Goal: Task Accomplishment & Management: Manage account settings

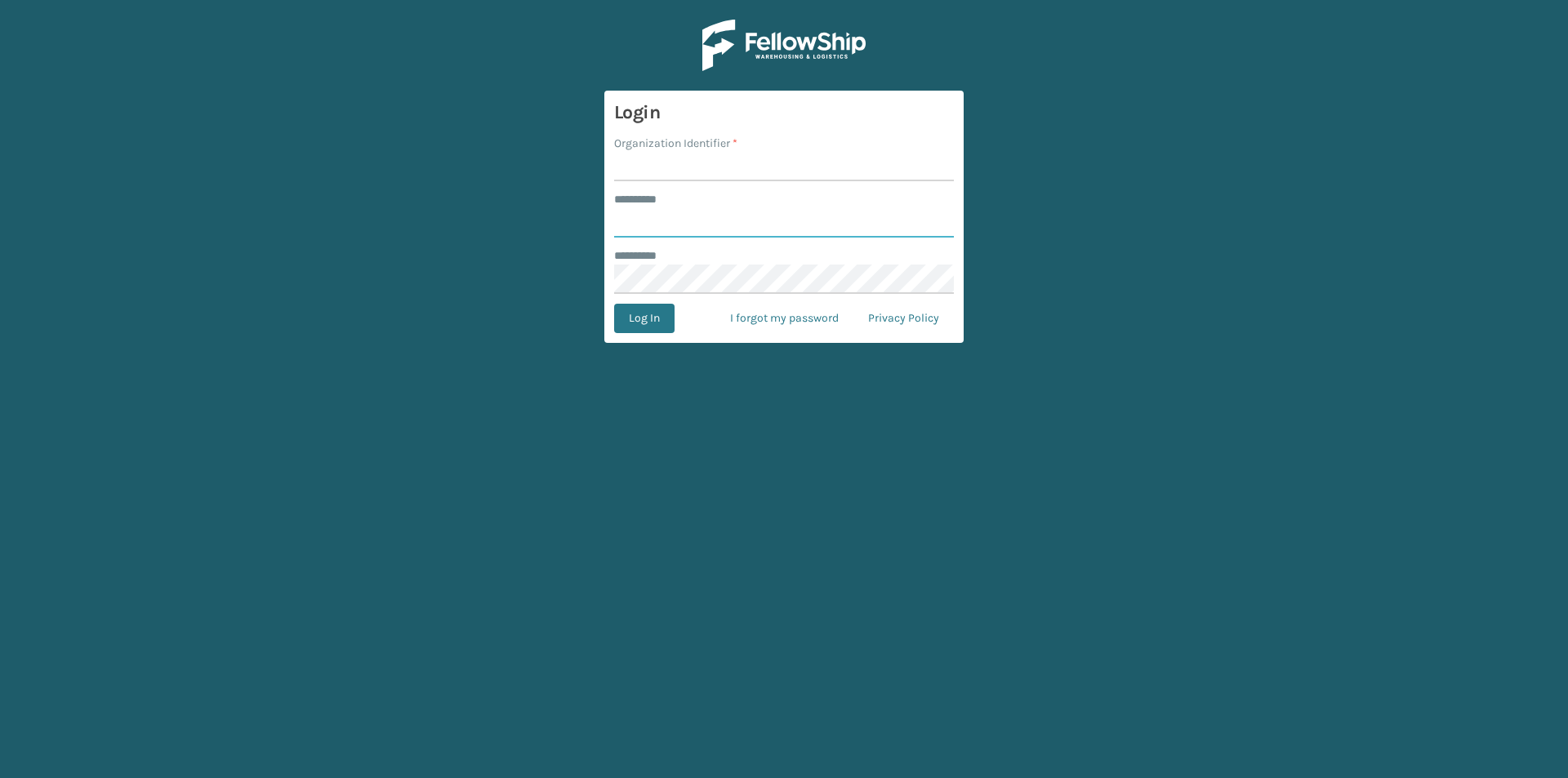
type input "*****"
type input "LifeStyle"
click at [614, 304] on button "Log In" at bounding box center [644, 318] width 60 height 30
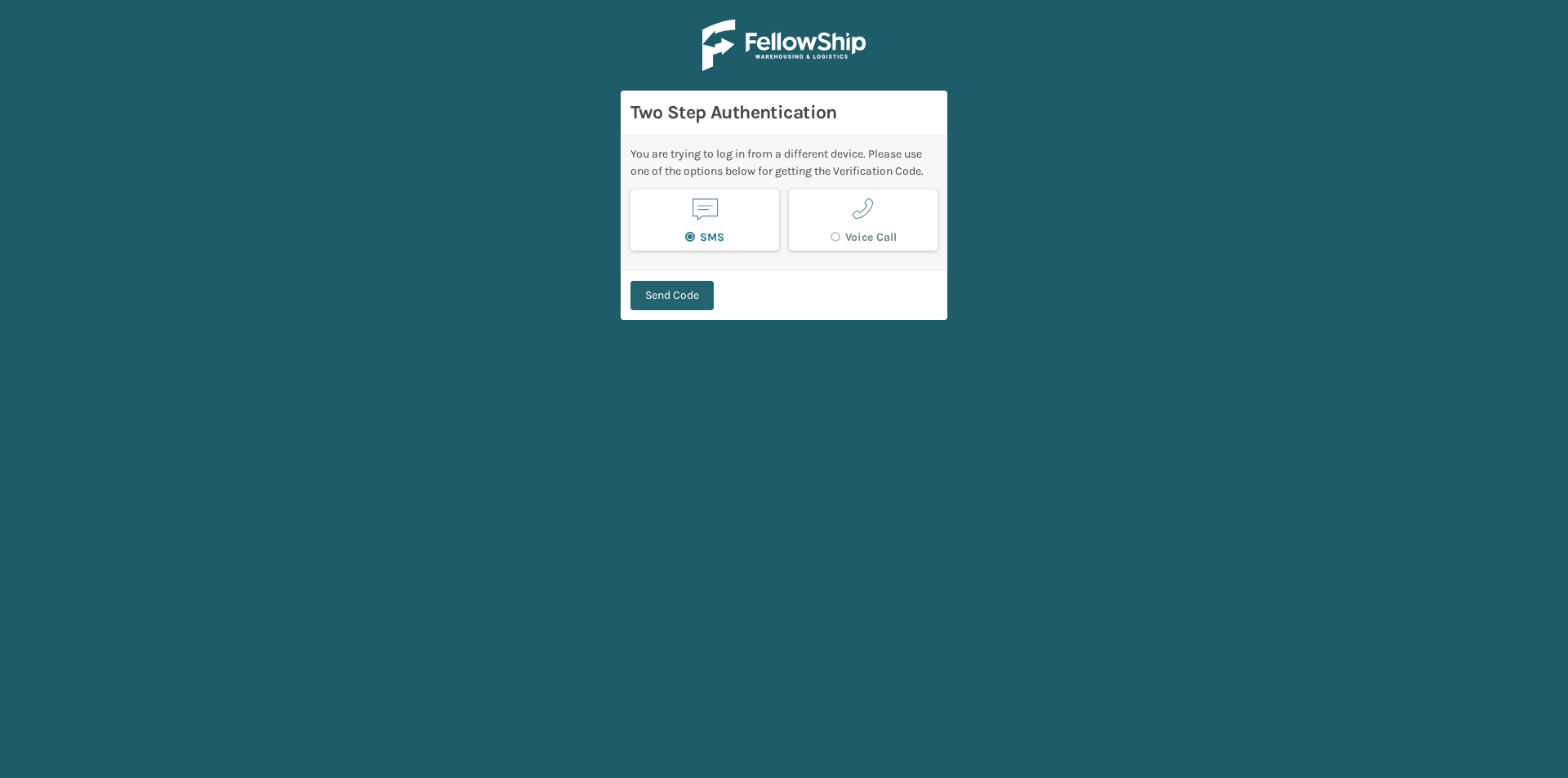
click at [687, 305] on button "Send Code" at bounding box center [671, 296] width 83 height 30
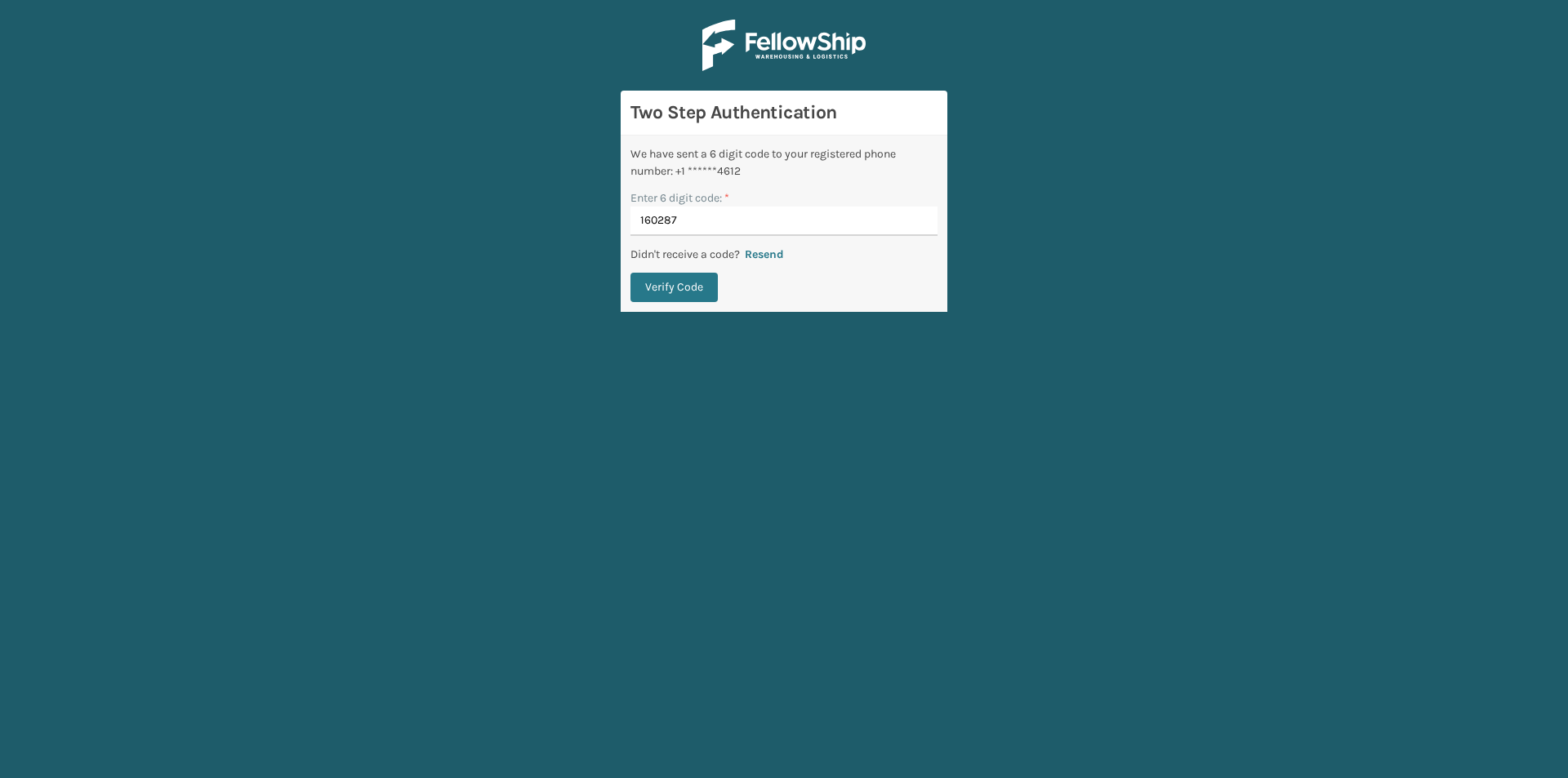
type input "160287"
click at [630, 273] on button "Verify Code" at bounding box center [674, 287] width 88 height 30
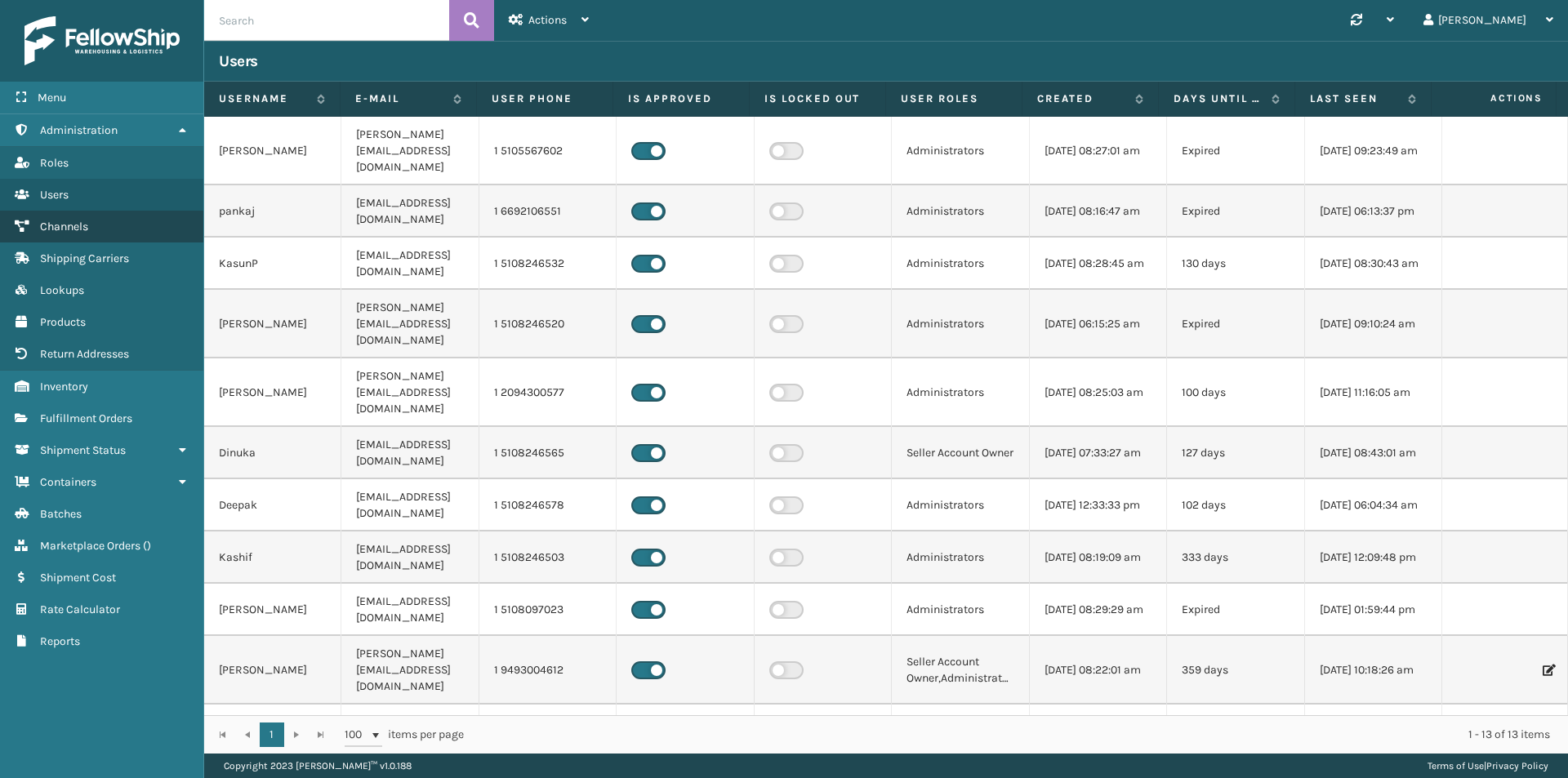
click at [85, 228] on span "Channels" at bounding box center [64, 226] width 49 height 14
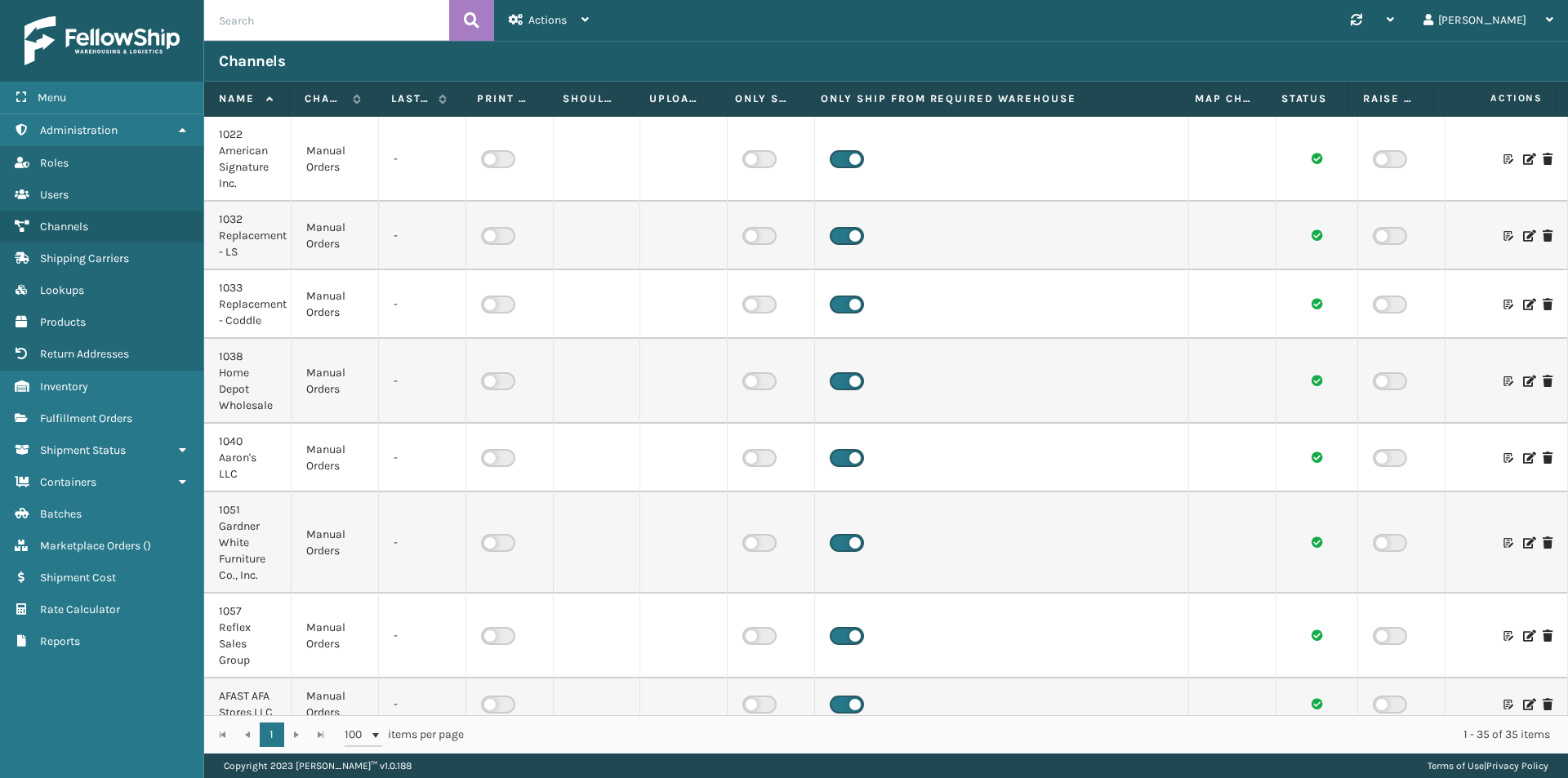
click at [1523, 237] on icon at bounding box center [1528, 235] width 10 height 11
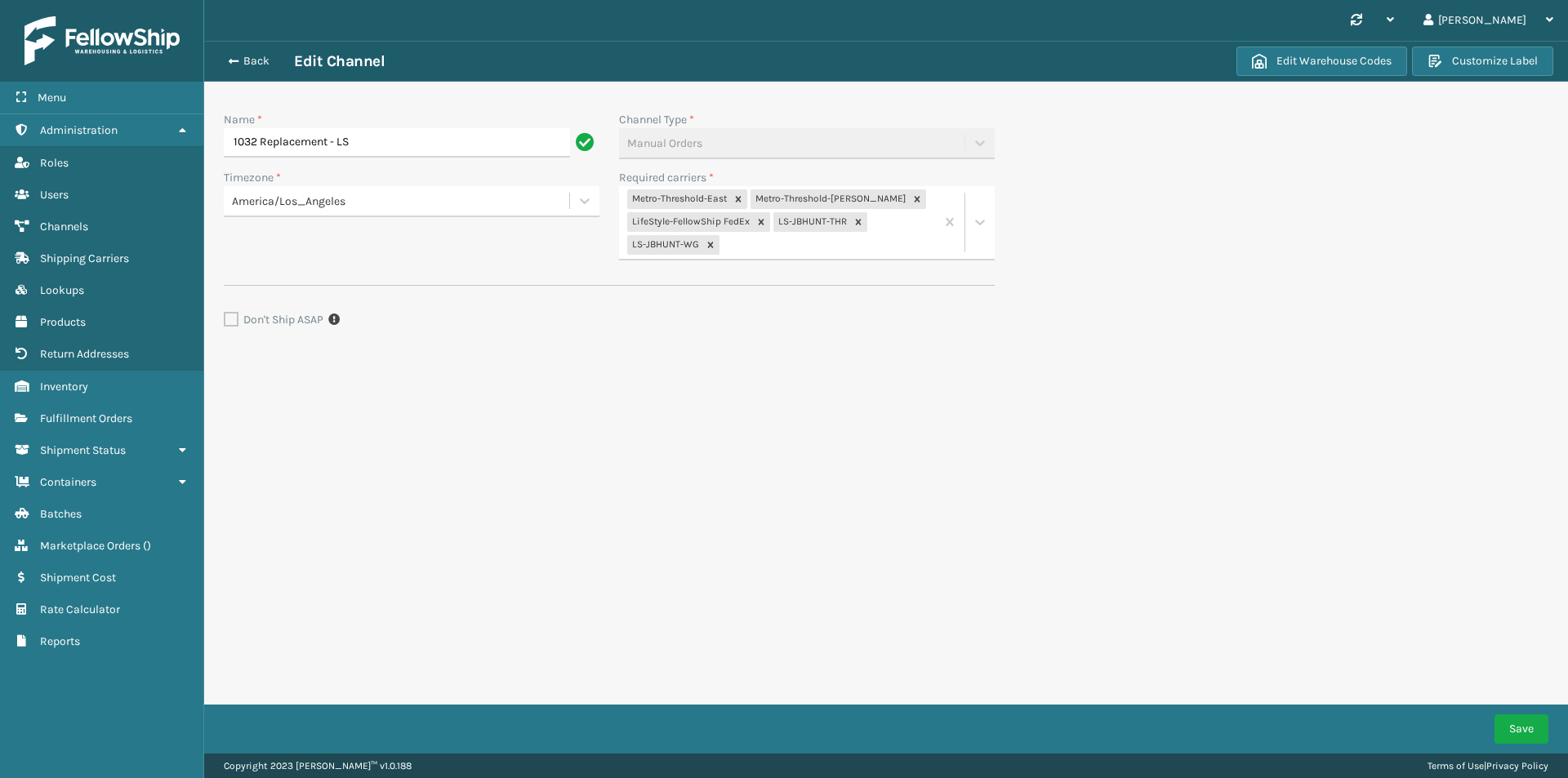
click at [832, 243] on div "Metro-Threshold-East Metro-Threshold-[PERSON_NAME] LifeStyle-FellowShip FedEx L…" at bounding box center [776, 222] width 316 height 72
click at [824, 367] on div "LS-UPS-[PERSON_NAME]" at bounding box center [807, 382] width 376 height 31
click at [884, 243] on div "Metro-Threshold-East Metro-Threshold-[PERSON_NAME] LifeStyle-FellowShip FedEx L…" at bounding box center [776, 222] width 316 height 72
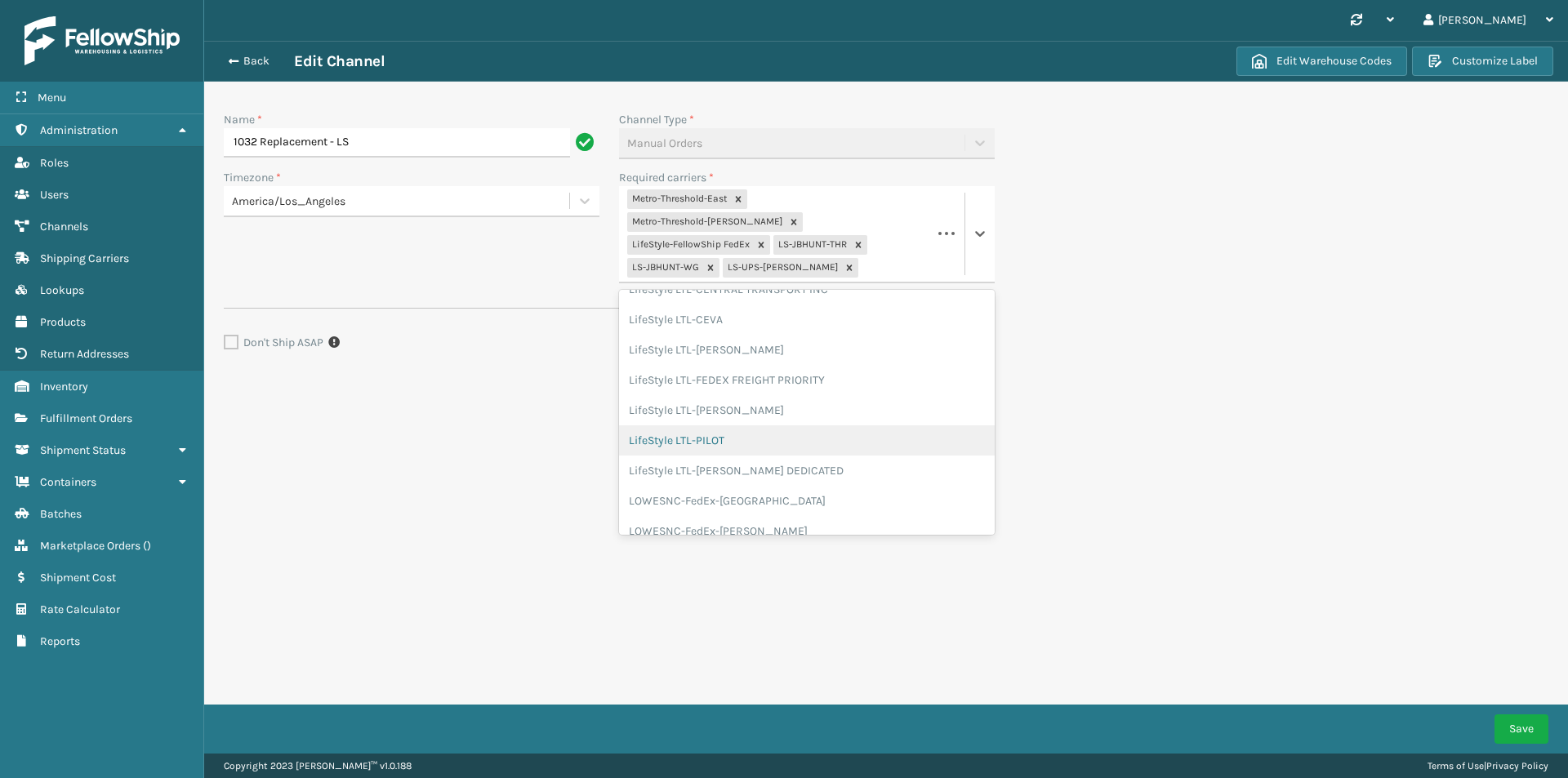
scroll to position [1151, 0]
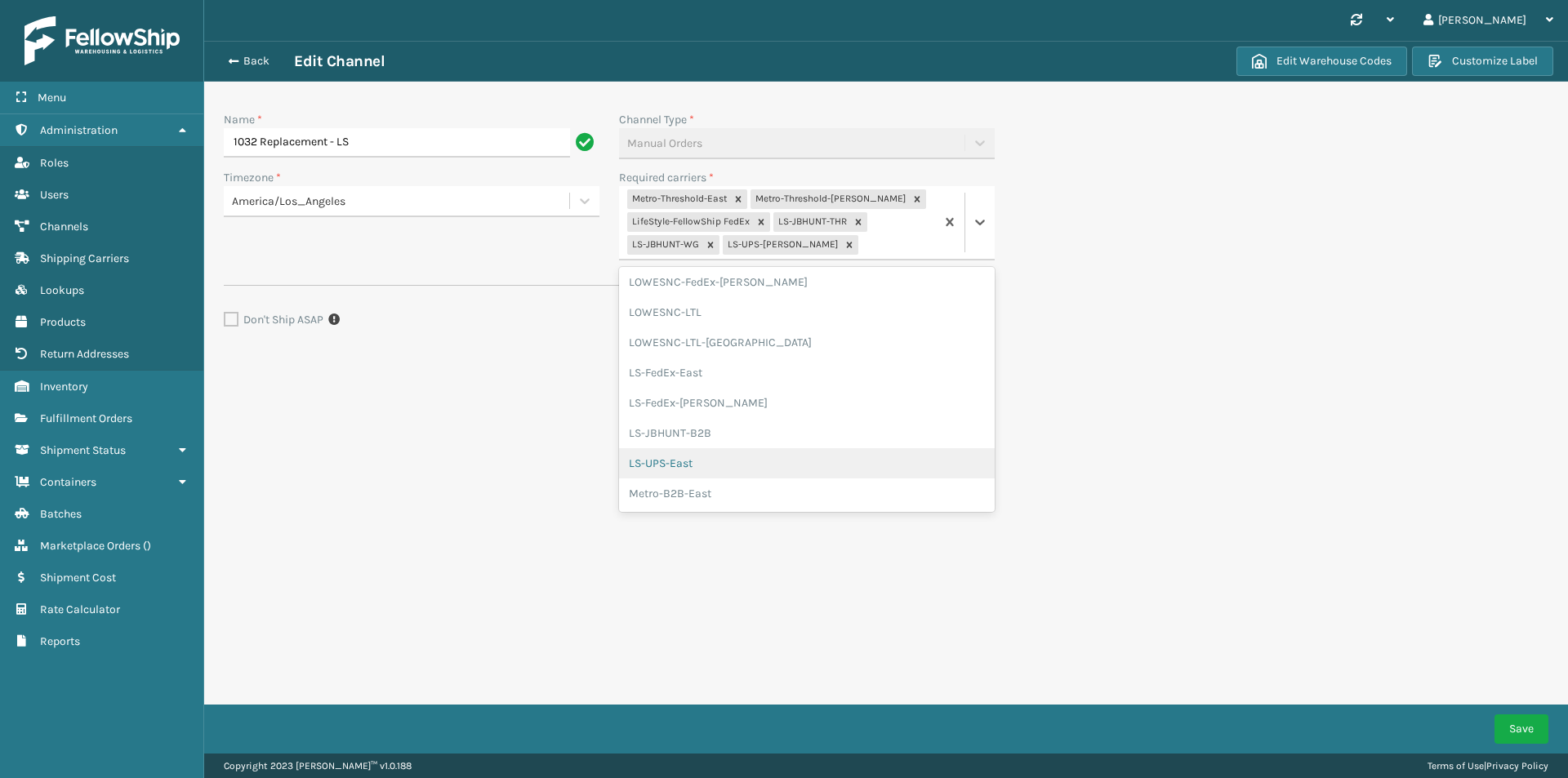
click at [723, 461] on div "LS-UPS-East" at bounding box center [807, 463] width 376 height 31
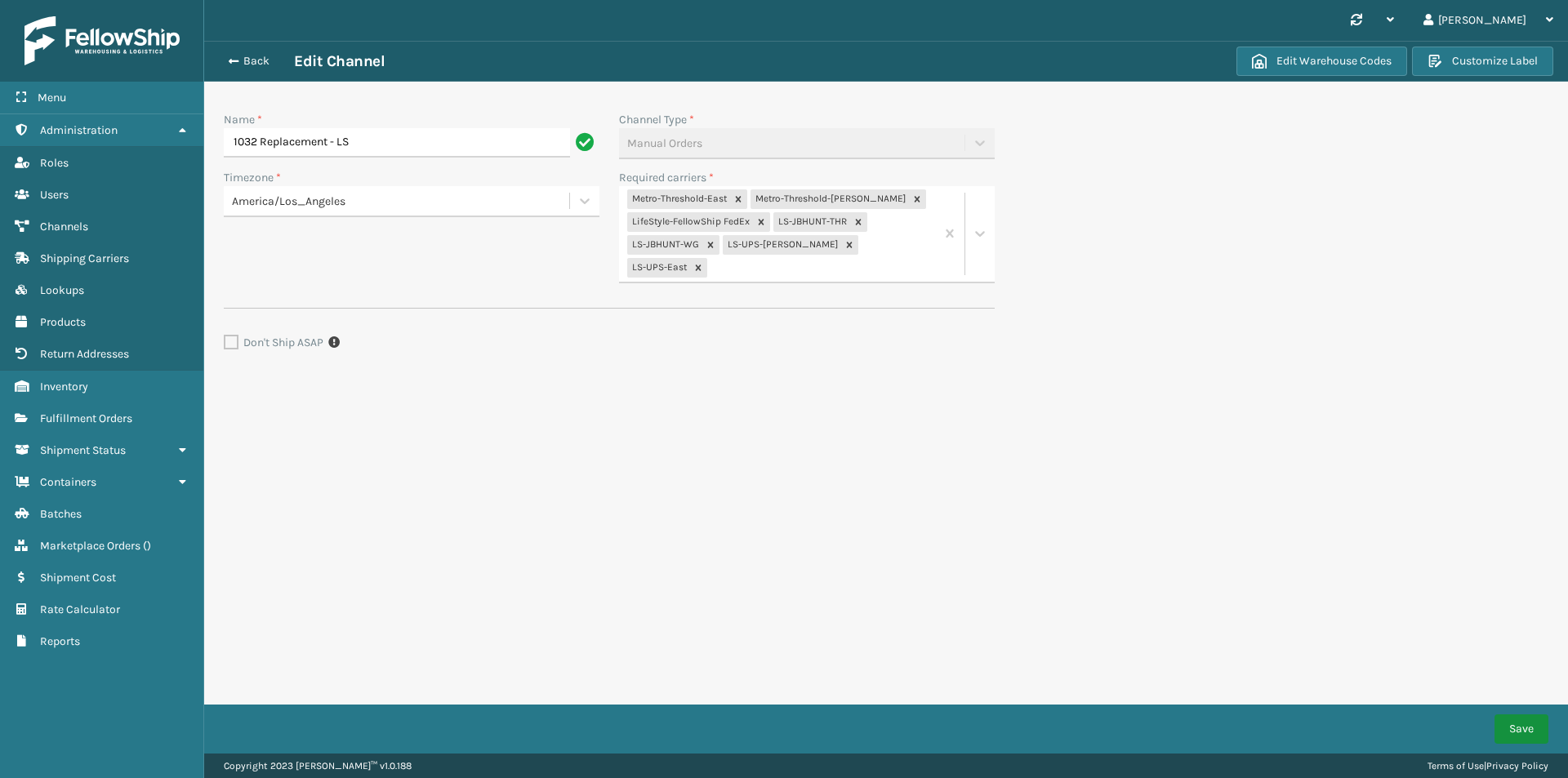
click at [1529, 726] on button "Save" at bounding box center [1521, 728] width 54 height 30
